Goal: Task Accomplishment & Management: Manage account settings

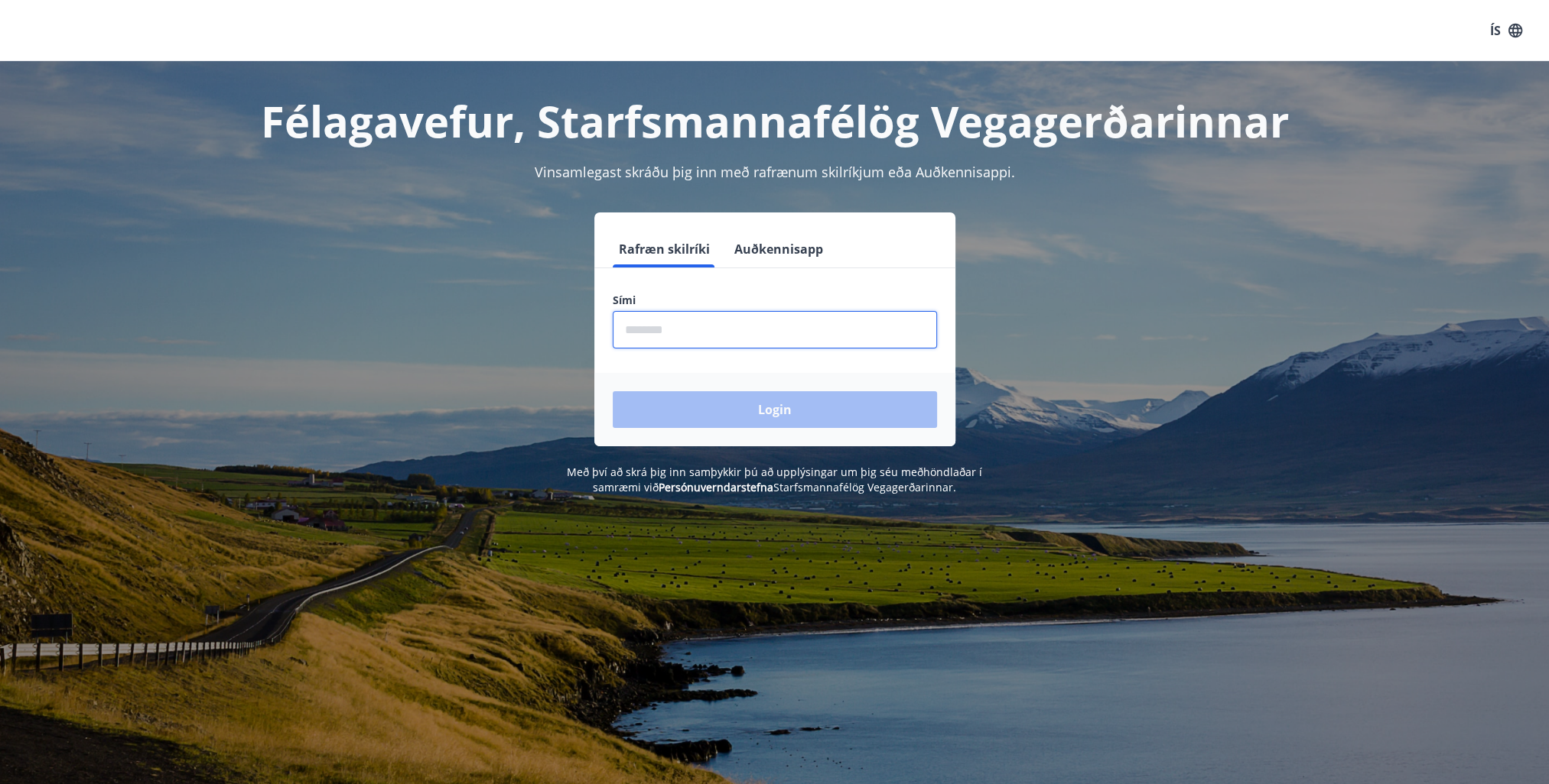
click at [722, 327] on input "phone" at bounding box center [774, 330] width 324 height 38
type input "********"
click at [757, 410] on button "Login" at bounding box center [774, 410] width 324 height 37
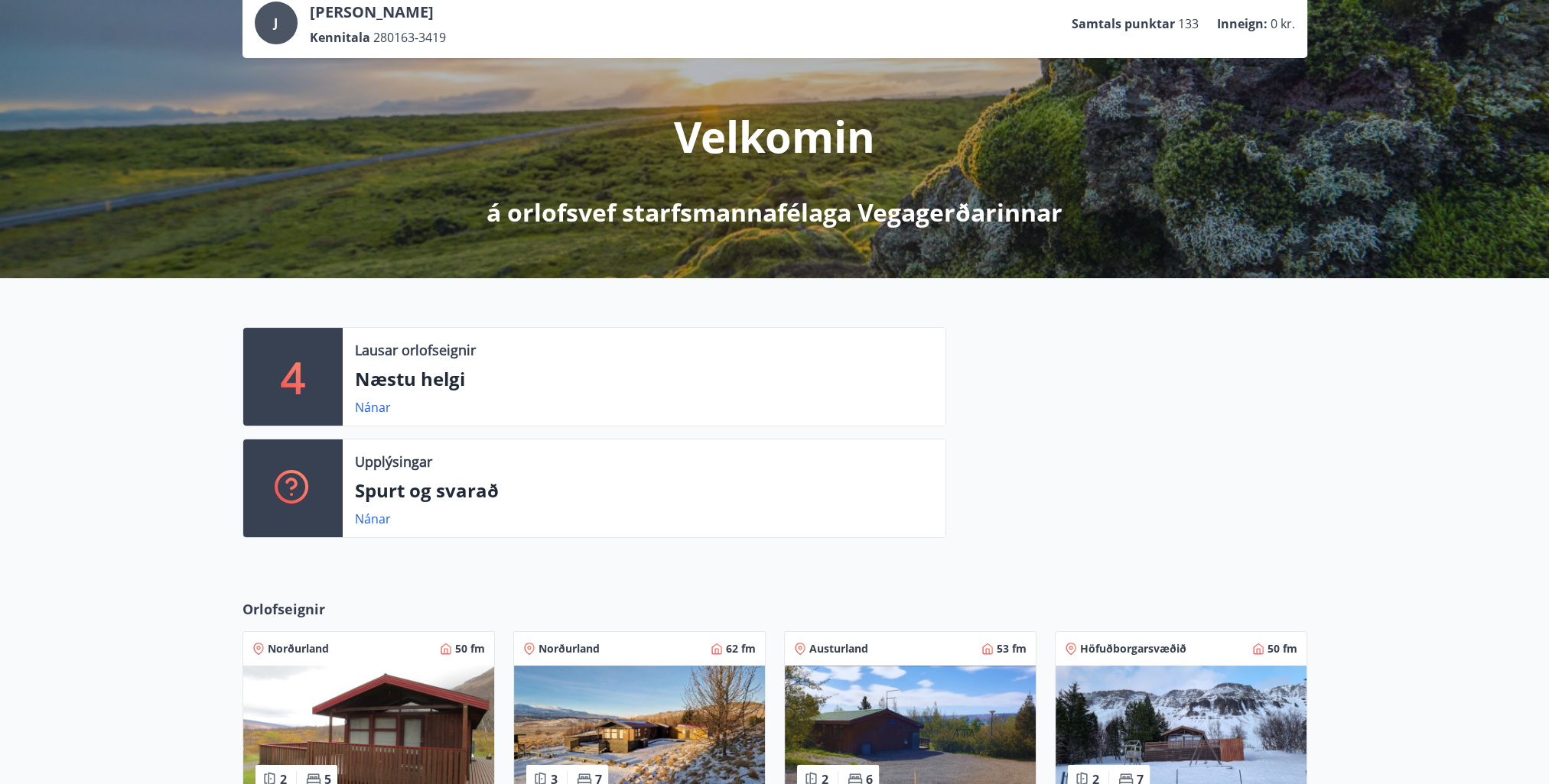
scroll to position [92, 0]
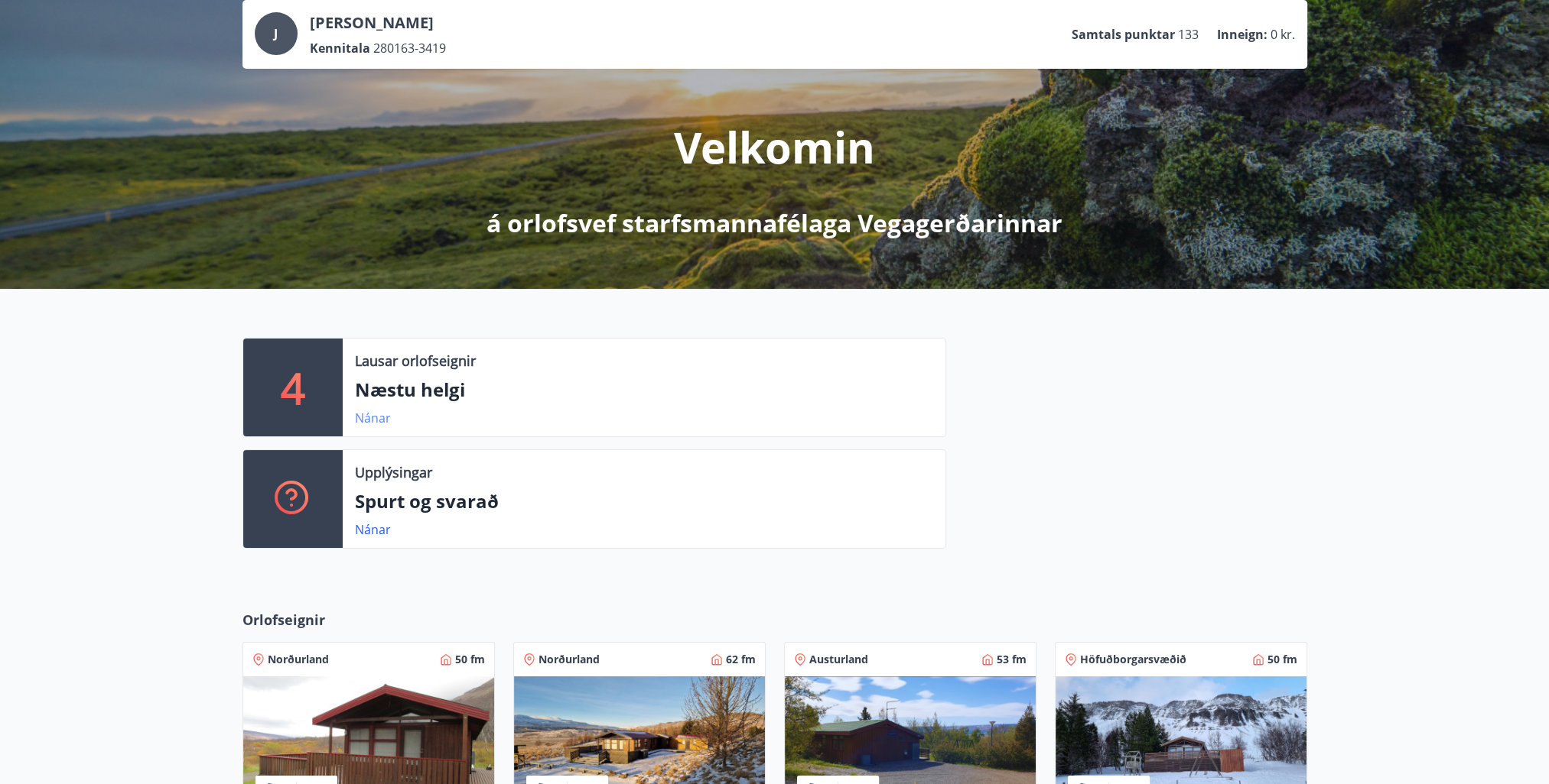
click at [375, 416] on link "Nánar" at bounding box center [373, 417] width 36 height 17
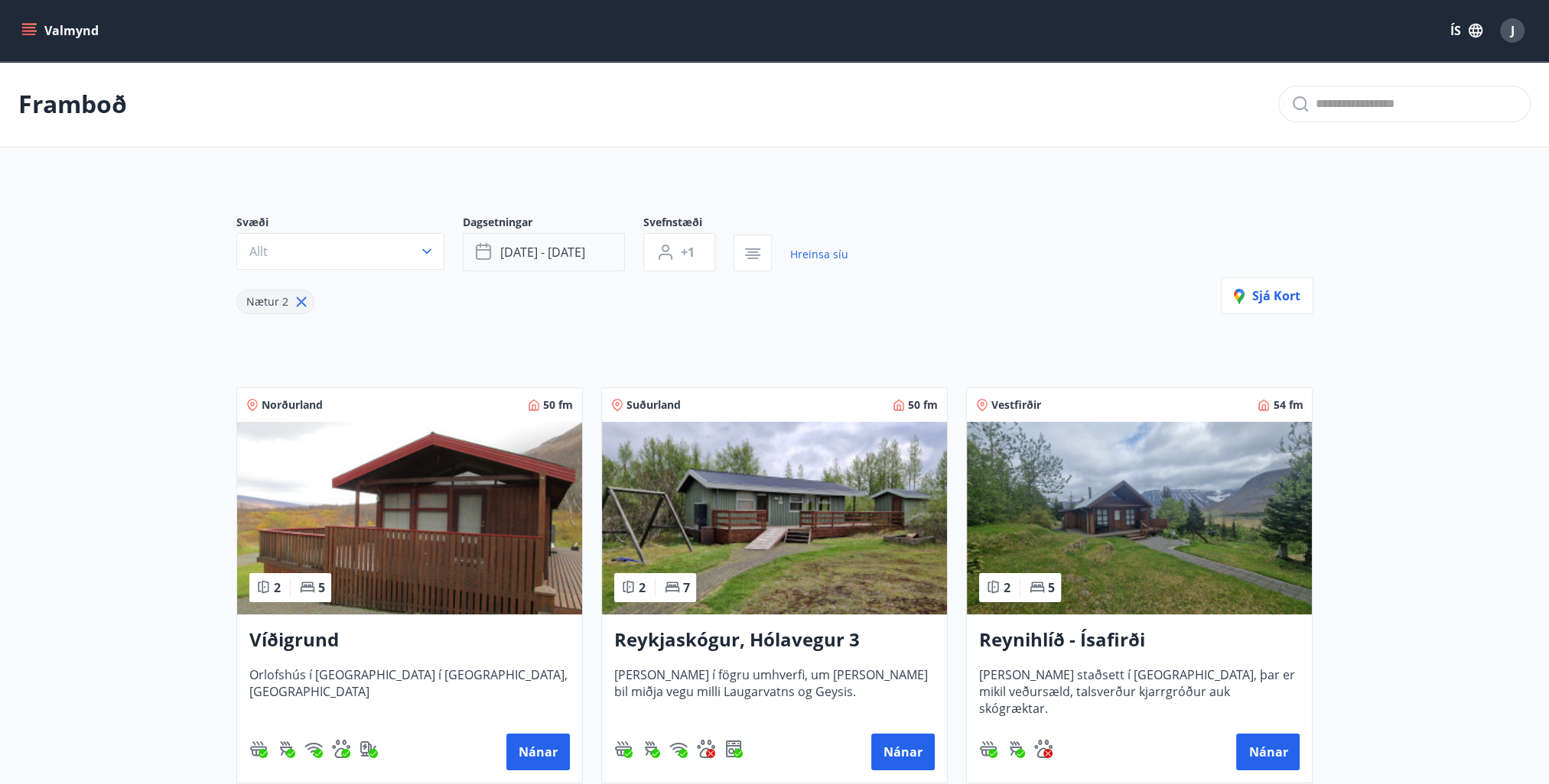
click at [579, 252] on span "[DATE] - [DATE]" at bounding box center [542, 252] width 85 height 17
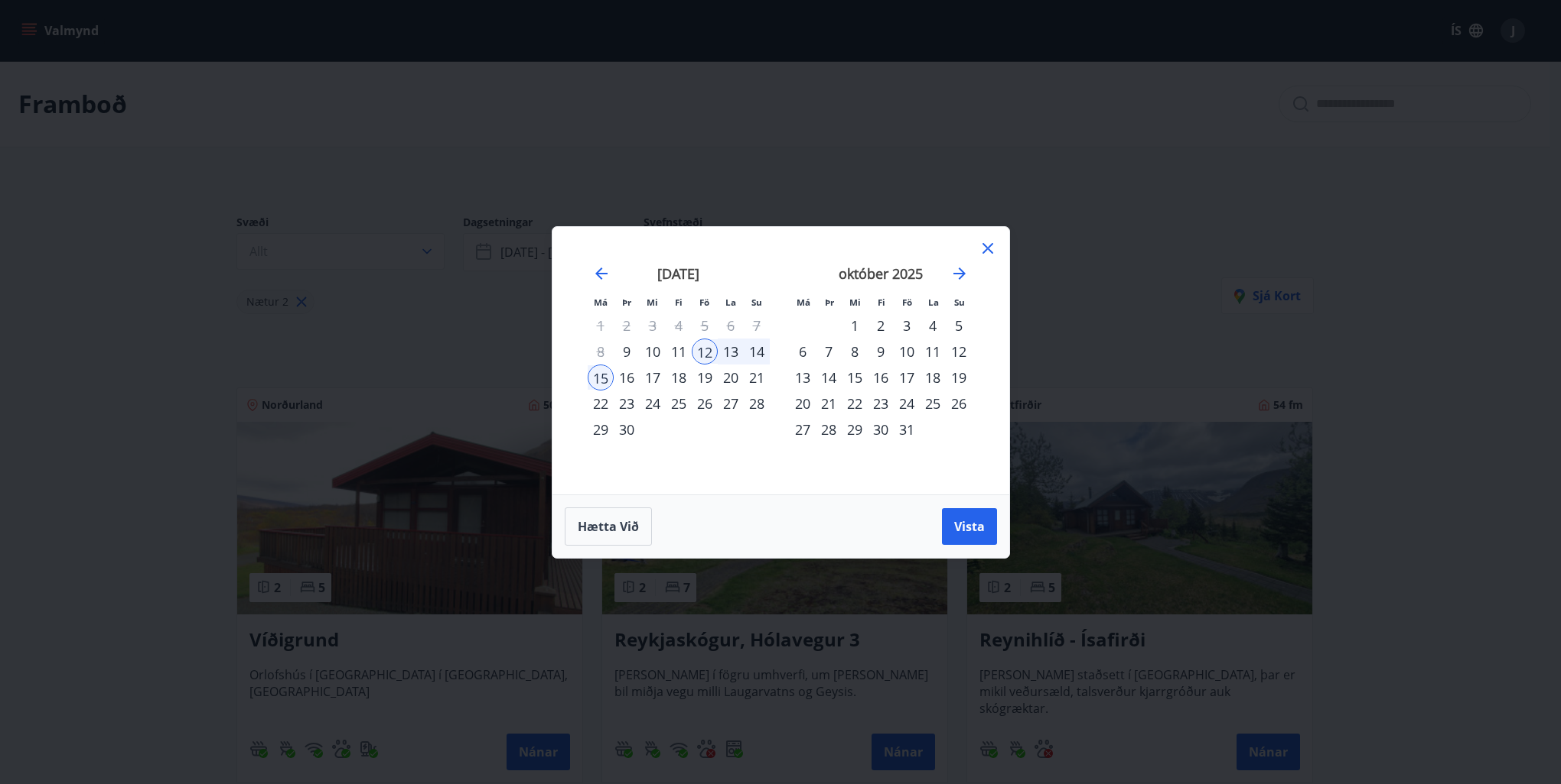
click at [994, 241] on icon at bounding box center [987, 248] width 18 height 18
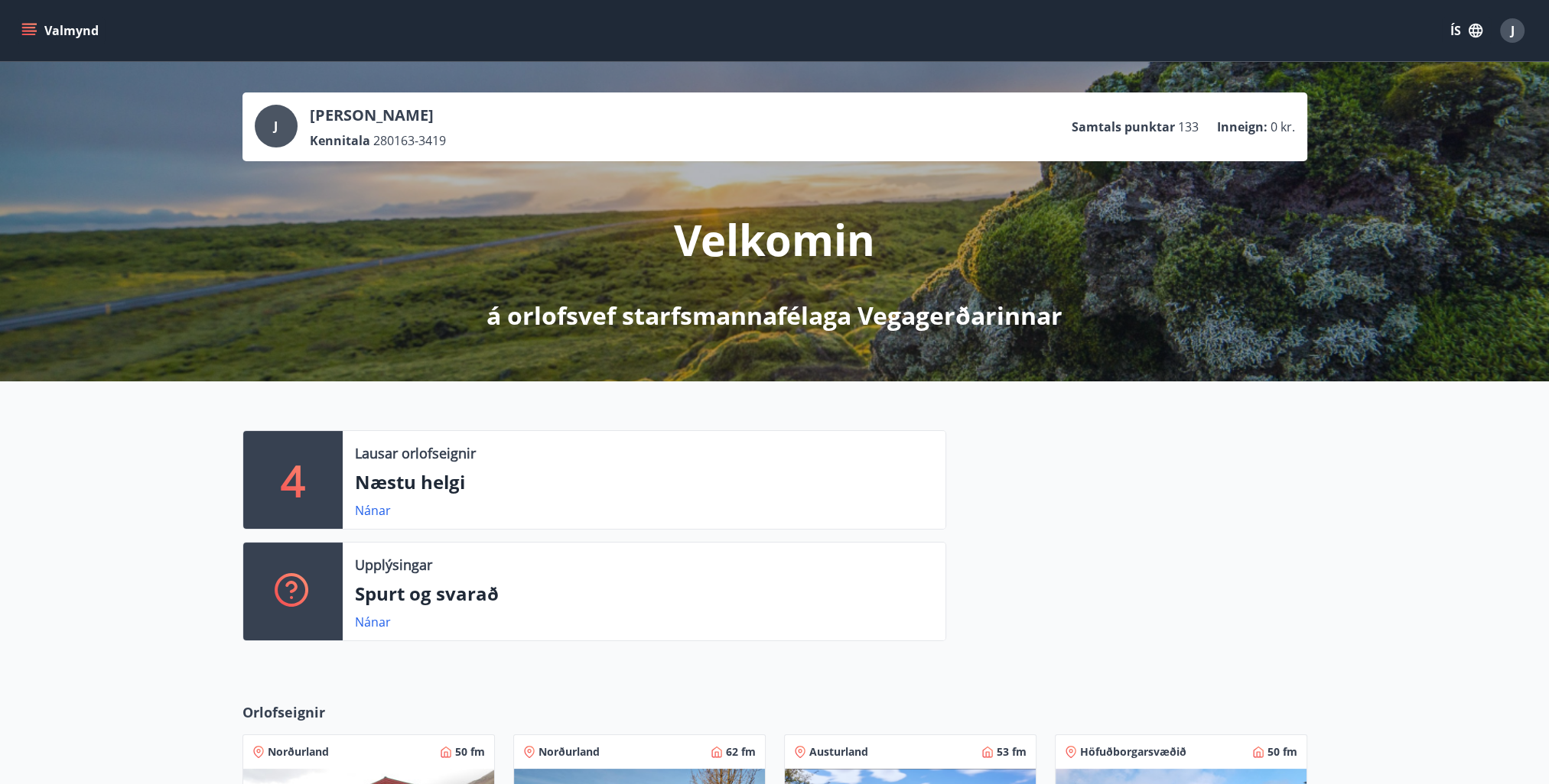
click at [28, 27] on icon "menu" at bounding box center [29, 28] width 14 height 2
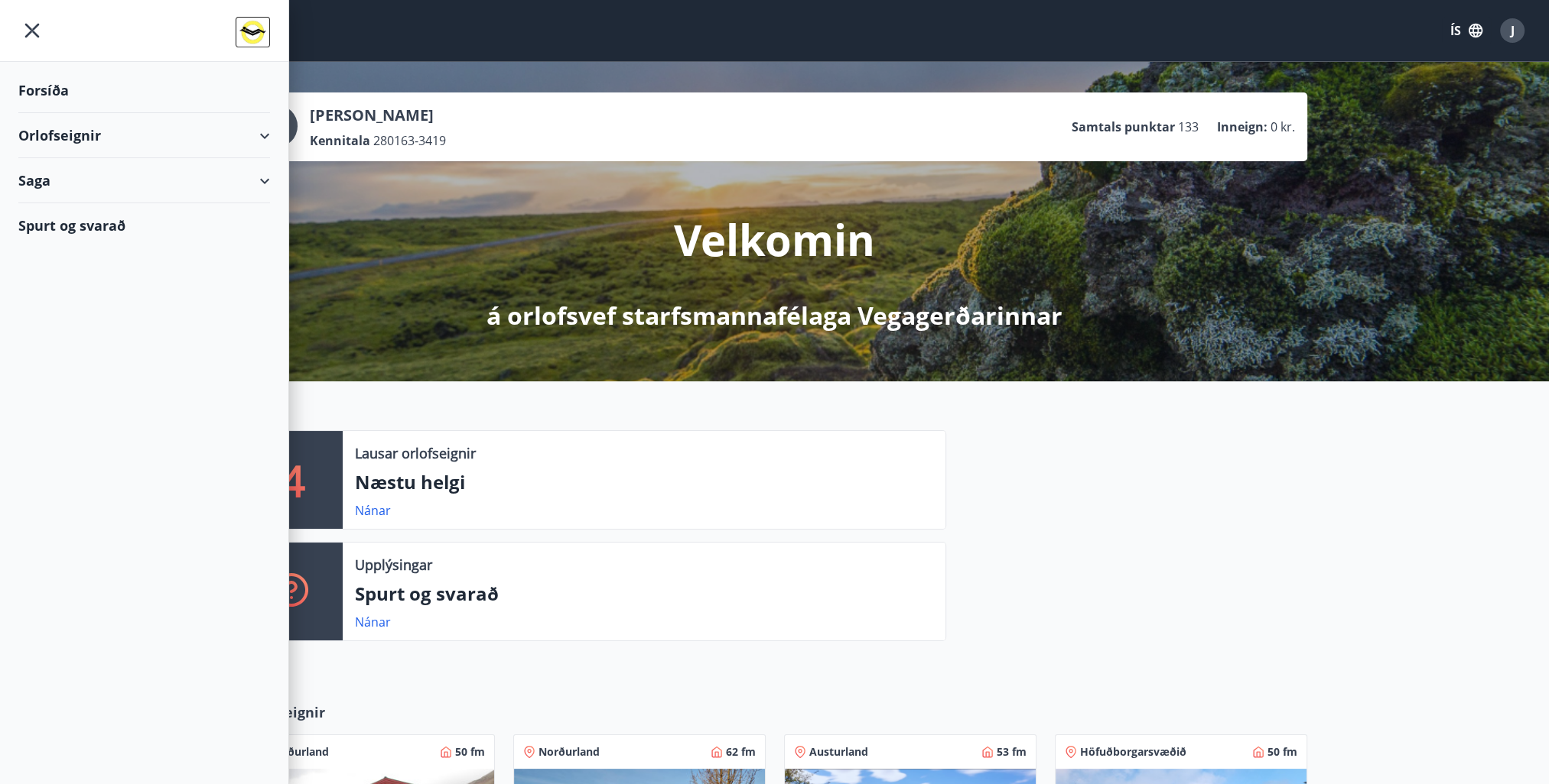
click at [260, 135] on div "Orlofseignir" at bounding box center [144, 135] width 252 height 45
click at [113, 203] on div "Bókunardagatal" at bounding box center [143, 206] width 227 height 32
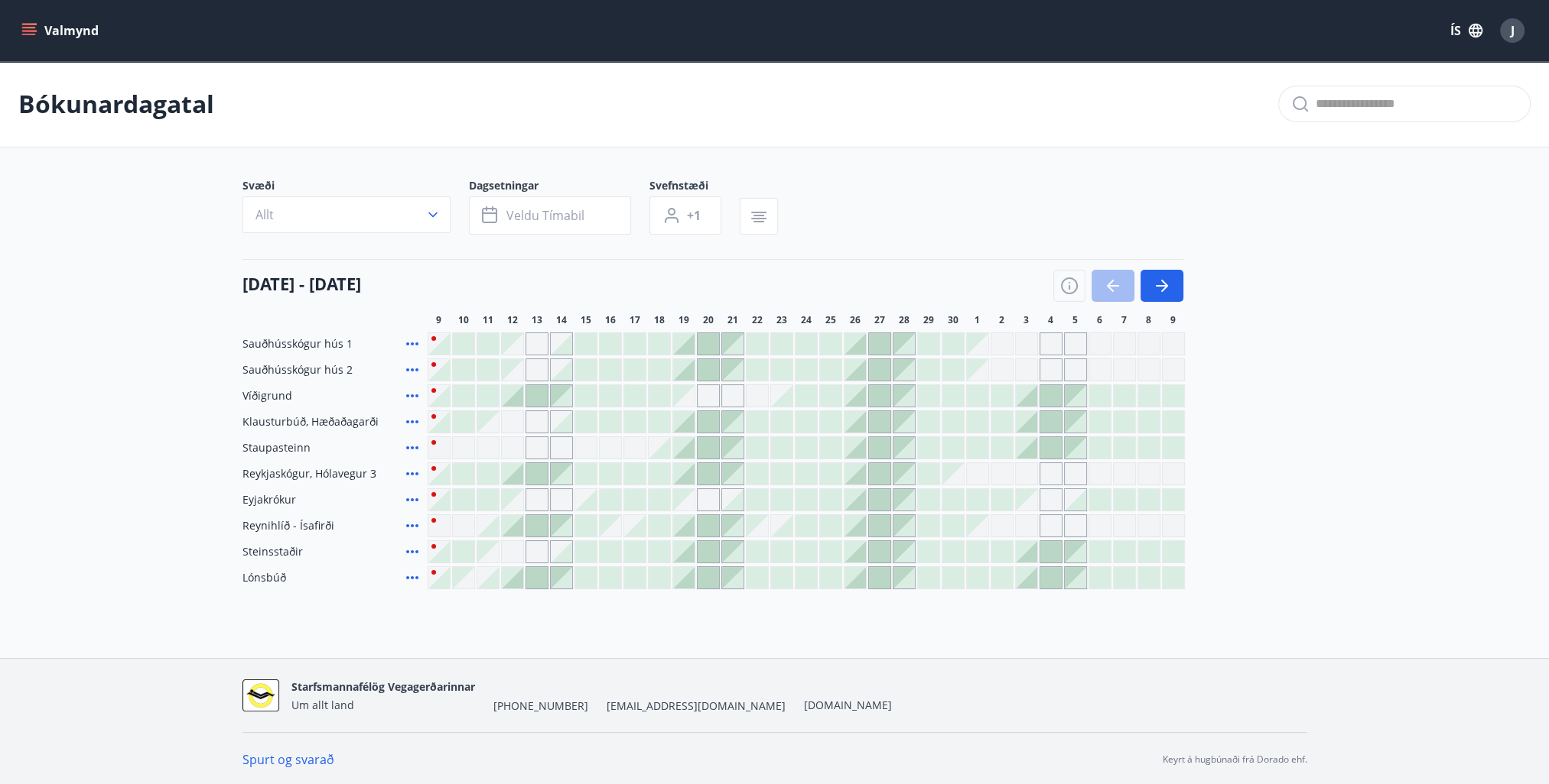
click at [849, 548] on div at bounding box center [855, 552] width 21 height 21
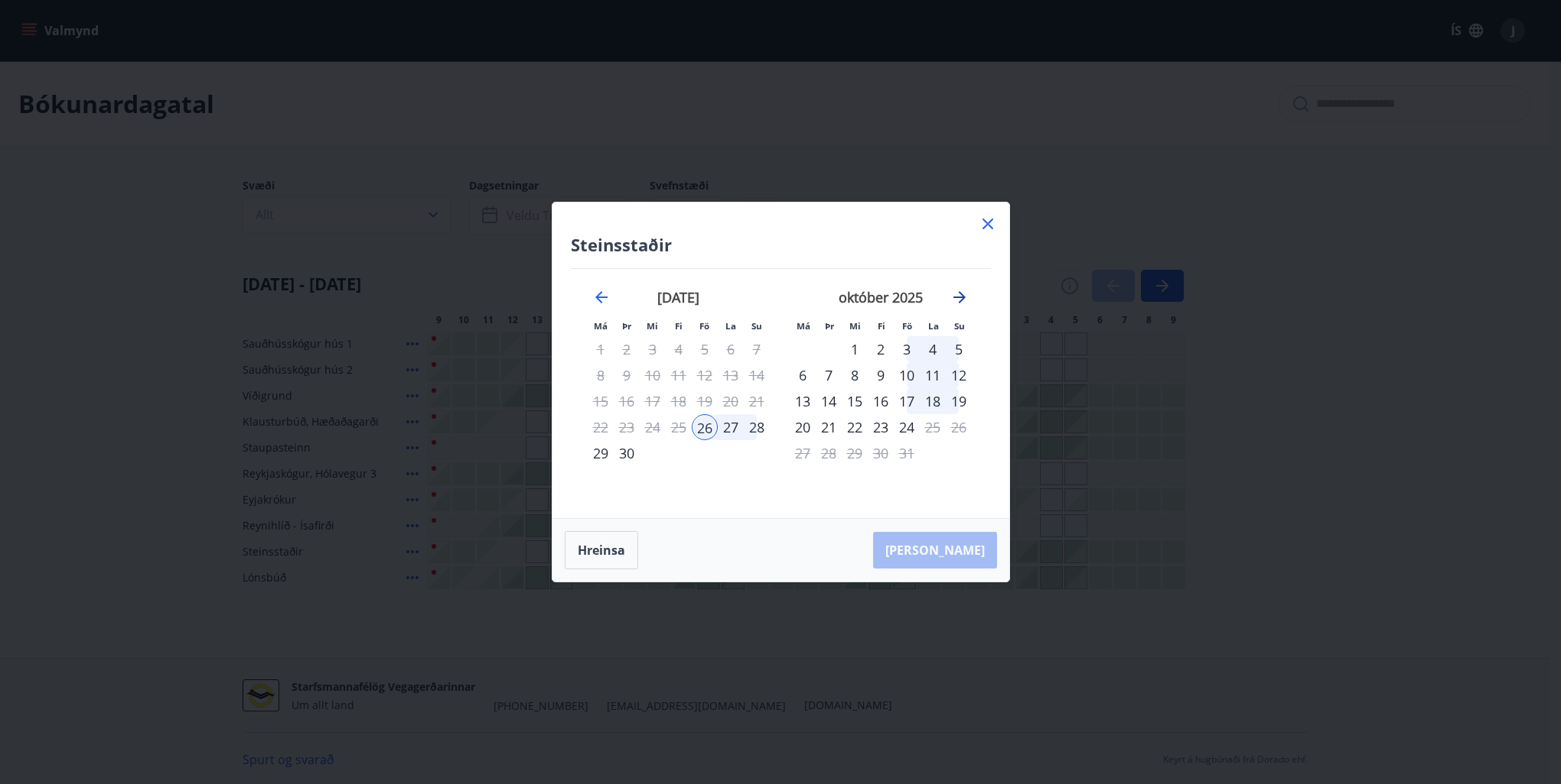
click at [960, 299] on icon "Move forward to switch to the next month." at bounding box center [959, 297] width 18 height 18
click at [595, 298] on icon "Move backward to switch to the previous month." at bounding box center [600, 297] width 18 height 18
click at [988, 228] on icon at bounding box center [987, 224] width 18 height 18
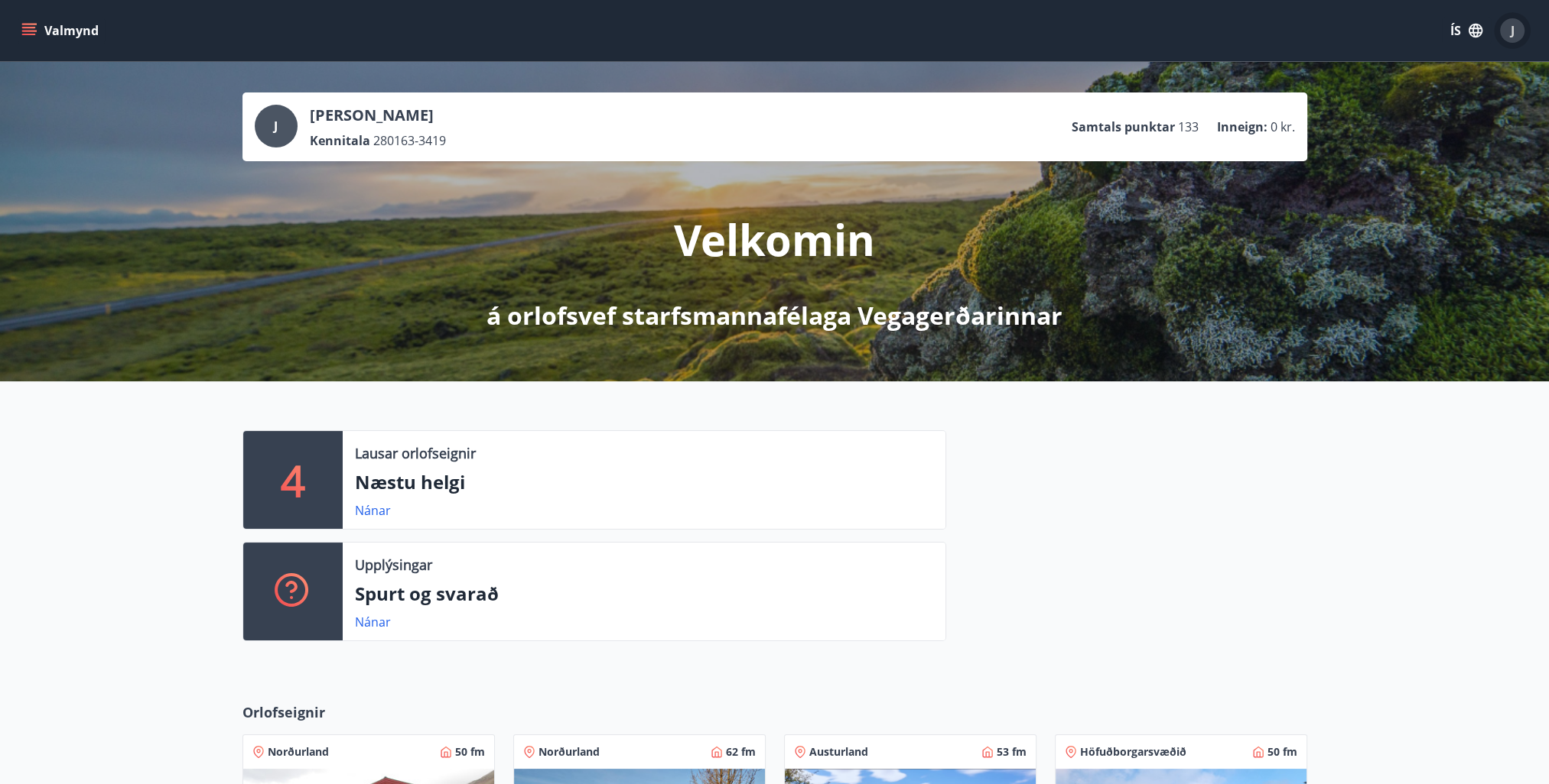
click at [1511, 30] on span "J" at bounding box center [1512, 30] width 4 height 17
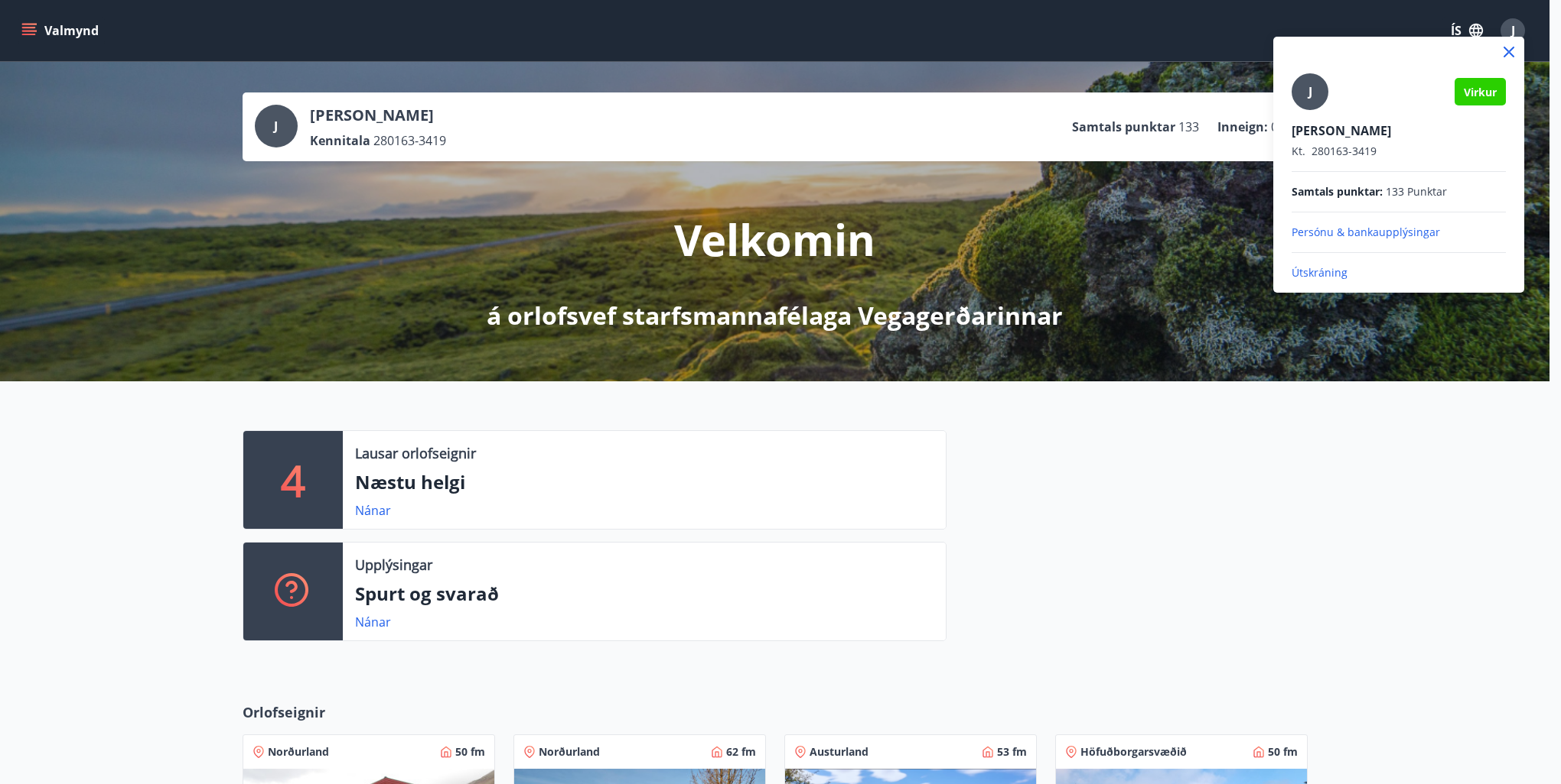
click at [1311, 271] on p "Útskráning" at bounding box center [1398, 273] width 214 height 16
